Goal: Information Seeking & Learning: Check status

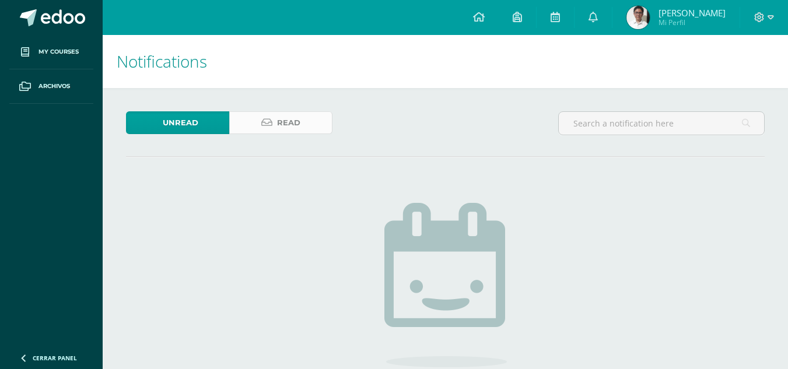
click at [294, 125] on span "Read" at bounding box center [288, 123] width 23 height 22
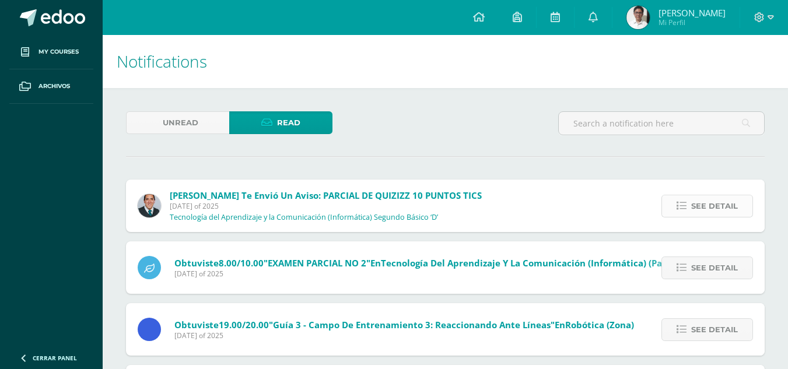
click at [693, 201] on span "See detail" at bounding box center [714, 206] width 47 height 22
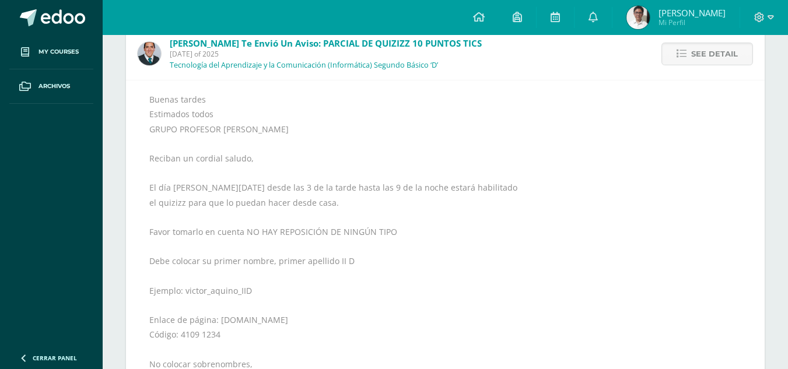
scroll to position [199, 0]
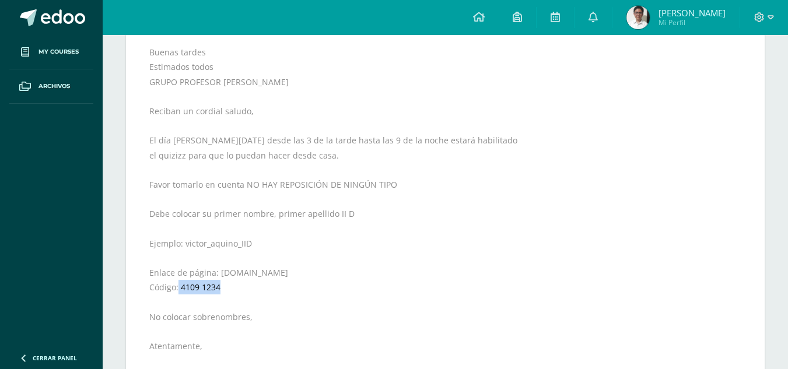
drag, startPoint x: 178, startPoint y: 284, endPoint x: 225, endPoint y: 289, distance: 47.4
click at [225, 289] on div "Buenas tardes Estimados todos GRUPO PROFESOR VICTOR AQUINO Reciban un cordial s…" at bounding box center [445, 221] width 592 height 353
copy div "4109 1234"
click at [479, 188] on div "Buenas tardes Estimados todos GRUPO PROFESOR VICTOR AQUINO Reciban un cordial s…" at bounding box center [445, 221] width 592 height 353
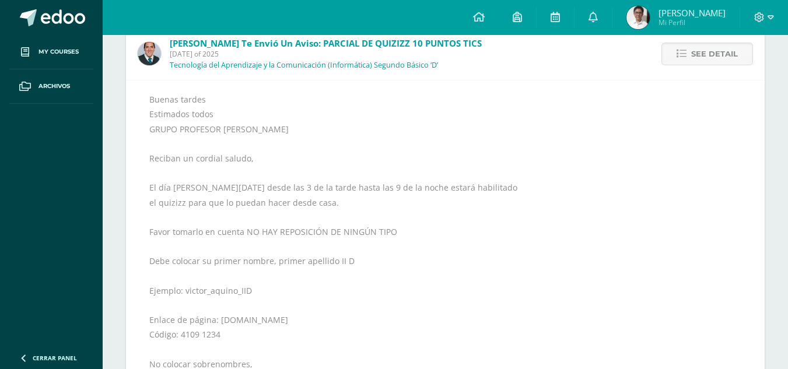
scroll to position [156, 0]
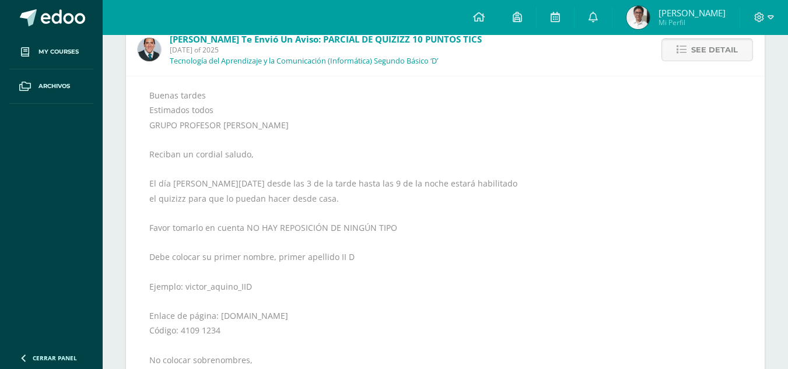
click at [691, 53] on link "See detail" at bounding box center [707, 49] width 92 height 23
